Goal: Use online tool/utility: Utilize a website feature to perform a specific function

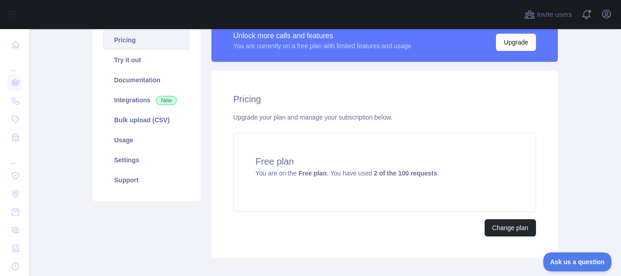
scroll to position [78, 0]
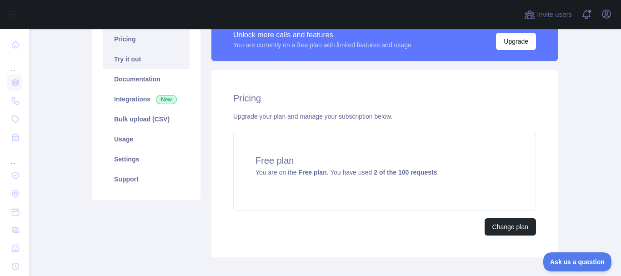
click at [140, 64] on link "Try it out" at bounding box center [146, 59] width 86 height 20
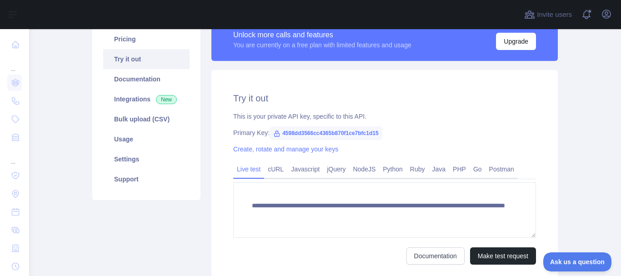
click at [291, 133] on span "4598dd3566cc4365b870f1ce7bfc1d15" at bounding box center [326, 133] width 113 height 14
copy span "4598dd3566cc4365b870f1ce7bfc1d15"
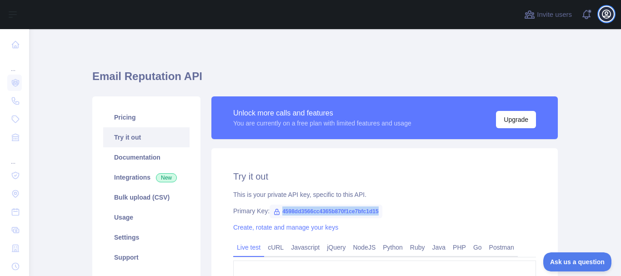
click at [603, 20] on button "Open user menu" at bounding box center [606, 14] width 15 height 15
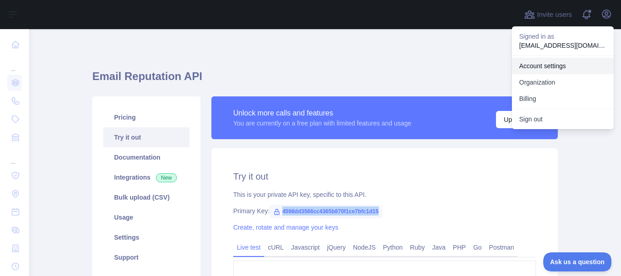
click at [553, 70] on link "Account settings" at bounding box center [563, 66] width 102 height 16
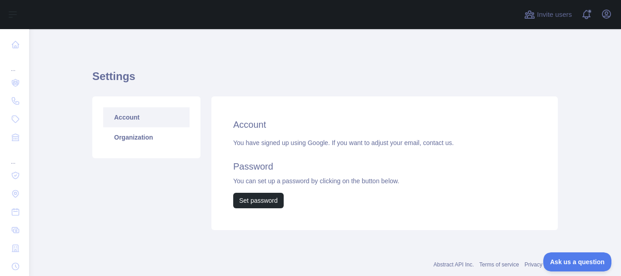
click at [251, 148] on div "You have signed up using Google. If you want to adjust your email, contact us. …" at bounding box center [384, 173] width 303 height 70
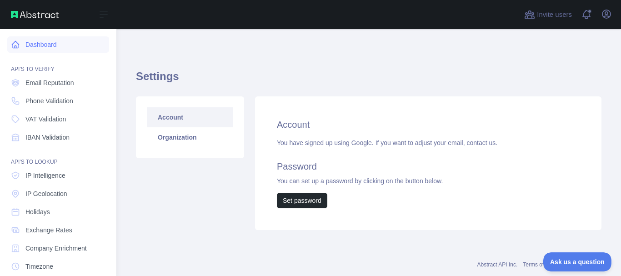
click at [52, 44] on link "Dashboard" at bounding box center [58, 44] width 102 height 16
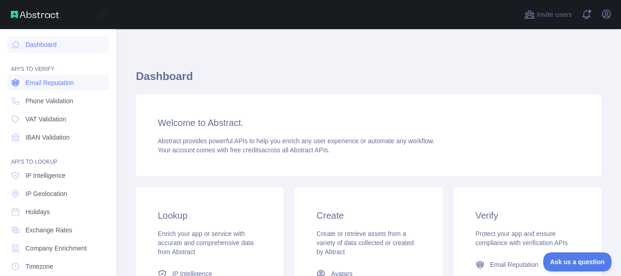
click at [54, 85] on span "Email Reputation" at bounding box center [49, 82] width 49 height 9
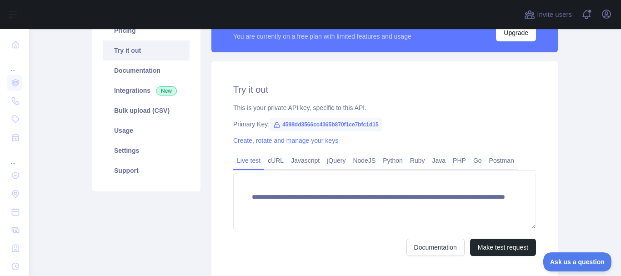
scroll to position [65, 0]
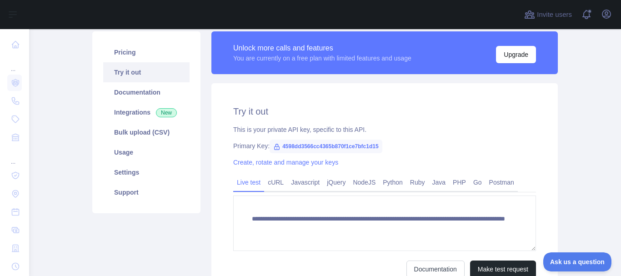
click at [344, 146] on span "4598dd3566cc4365b870f1ce7bfc1d15" at bounding box center [326, 147] width 113 height 14
copy span "4598dd3566cc4365b870f1ce7bfc1d15"
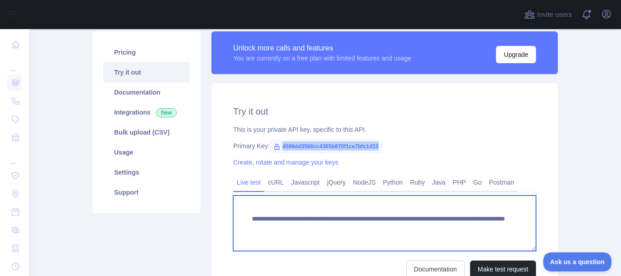
click at [388, 216] on textarea "**********" at bounding box center [384, 223] width 303 height 55
drag, startPoint x: 249, startPoint y: 219, endPoint x: 478, endPoint y: 236, distance: 230.3
click at [478, 236] on textarea "**********" at bounding box center [384, 223] width 303 height 55
